Goal: Task Accomplishment & Management: Complete application form

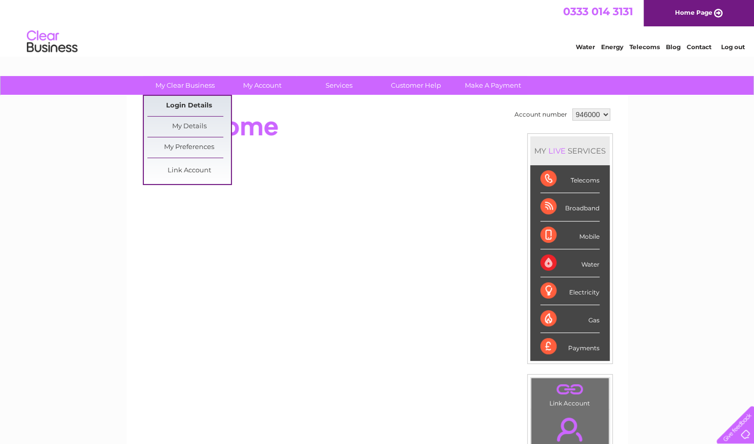
click at [172, 107] on link "Login Details" at bounding box center [189, 106] width 84 height 20
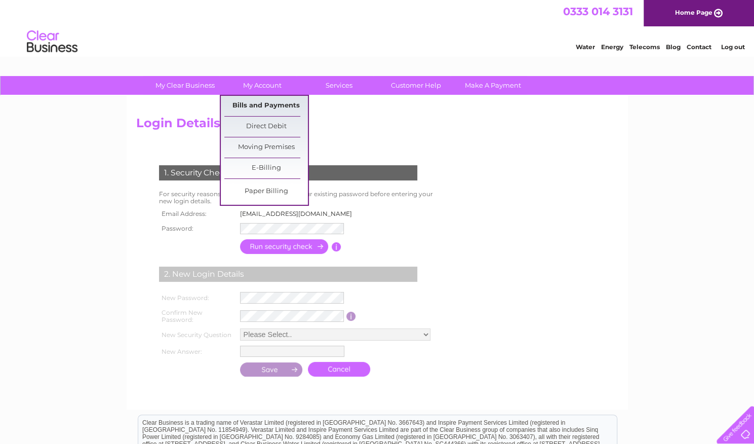
click at [261, 106] on link "Bills and Payments" at bounding box center [266, 106] width 84 height 20
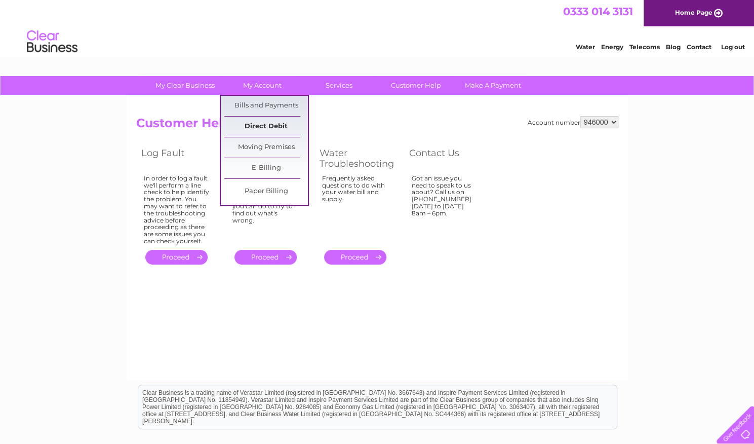
click at [256, 129] on link "Direct Debit" at bounding box center [266, 127] width 84 height 20
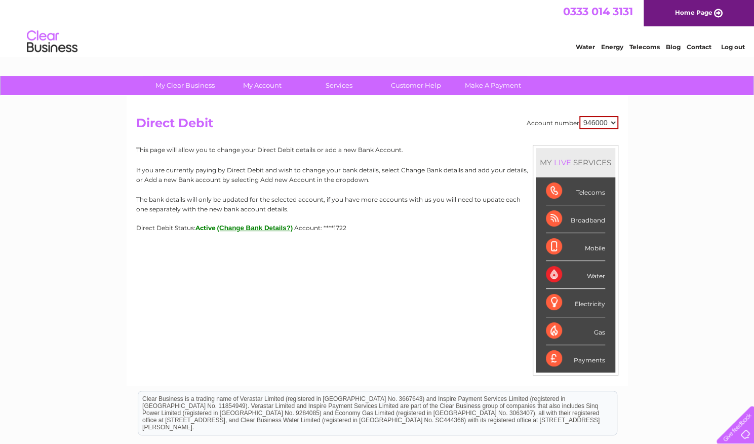
click at [610, 119] on select "946000" at bounding box center [599, 122] width 39 height 13
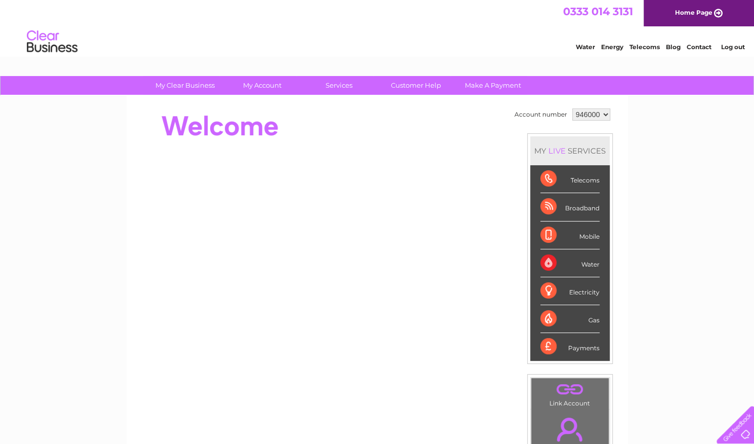
click at [734, 45] on link "Log out" at bounding box center [733, 47] width 24 height 8
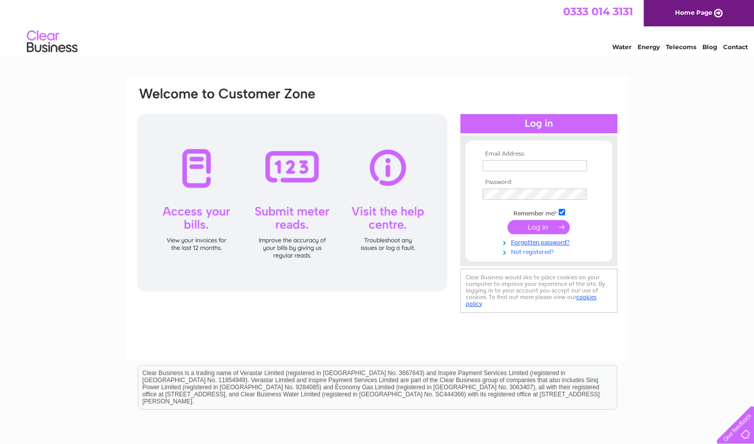
click at [526, 250] on link "Not registered?" at bounding box center [540, 251] width 115 height 10
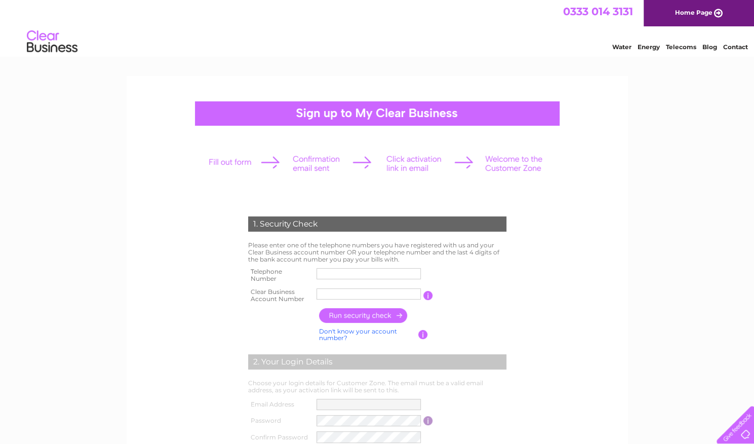
click at [373, 273] on input "text" at bounding box center [369, 273] width 104 height 11
type input "01236872674"
type input "902868"
click at [354, 315] on input "button" at bounding box center [363, 315] width 89 height 15
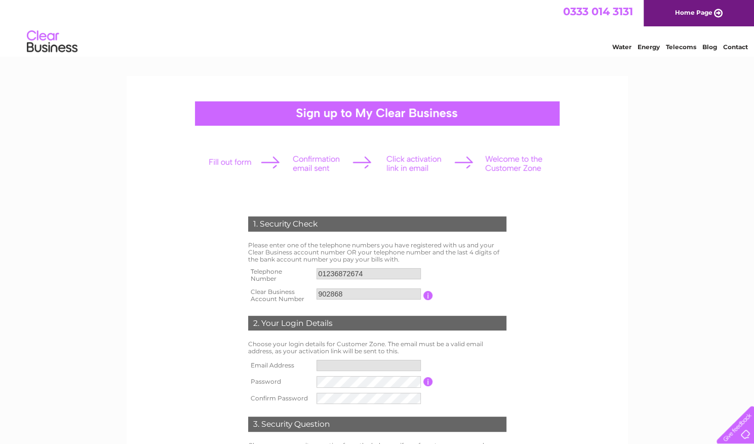
type input "**********"
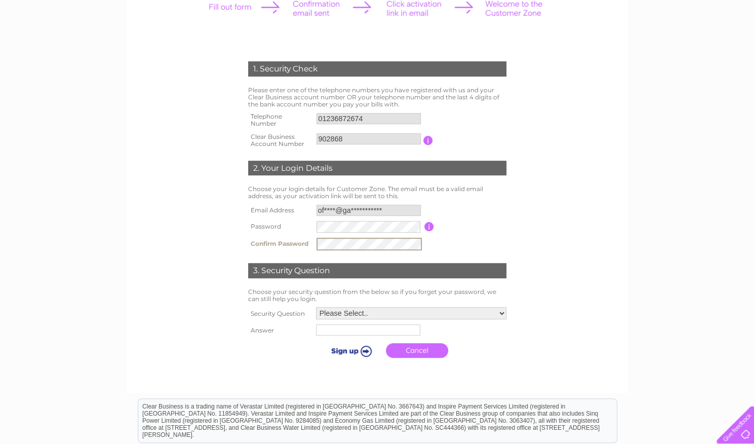
scroll to position [150, 0]
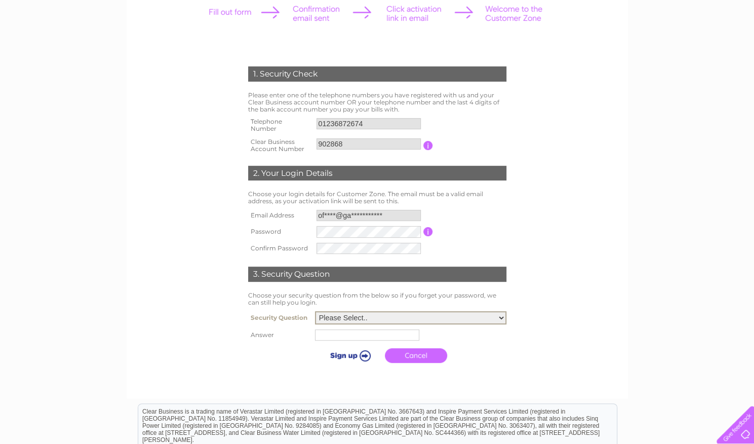
click at [374, 320] on select "Please Select.. In what town or city was your first job? In what town or city d…" at bounding box center [410, 317] width 191 height 13
select select "6"
click at [315, 312] on select "Please Select.. In what town or city was your first job? In what town or city d…" at bounding box center [410, 317] width 191 height 13
click at [355, 335] on input "text" at bounding box center [368, 334] width 105 height 12
type input "Superman"
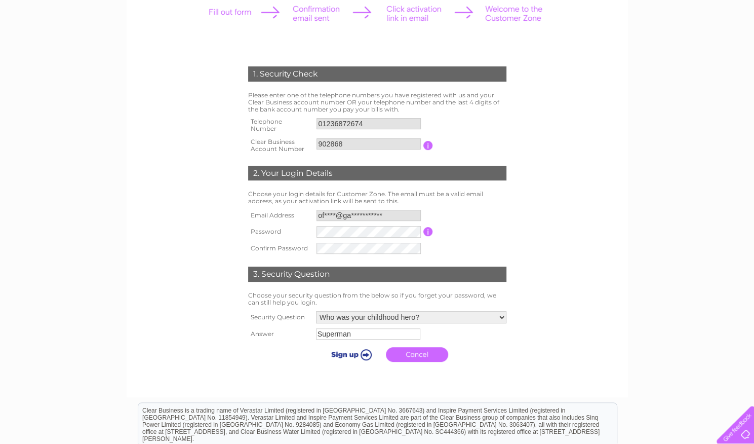
click at [348, 359] on input "submit" at bounding box center [350, 354] width 62 height 14
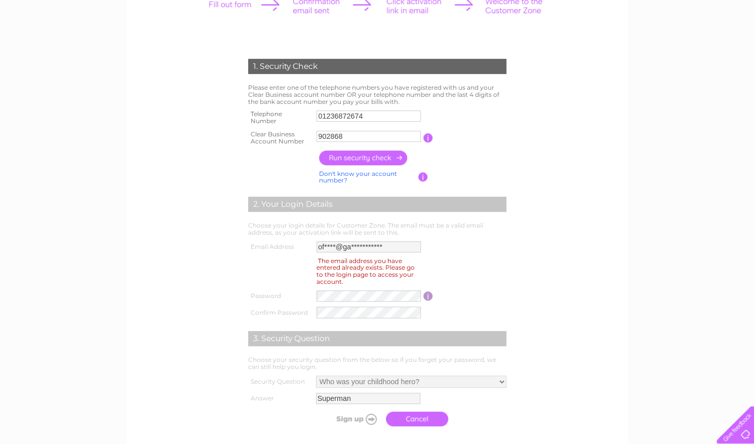
scroll to position [159, 0]
